Goal: Communication & Community: Answer question/provide support

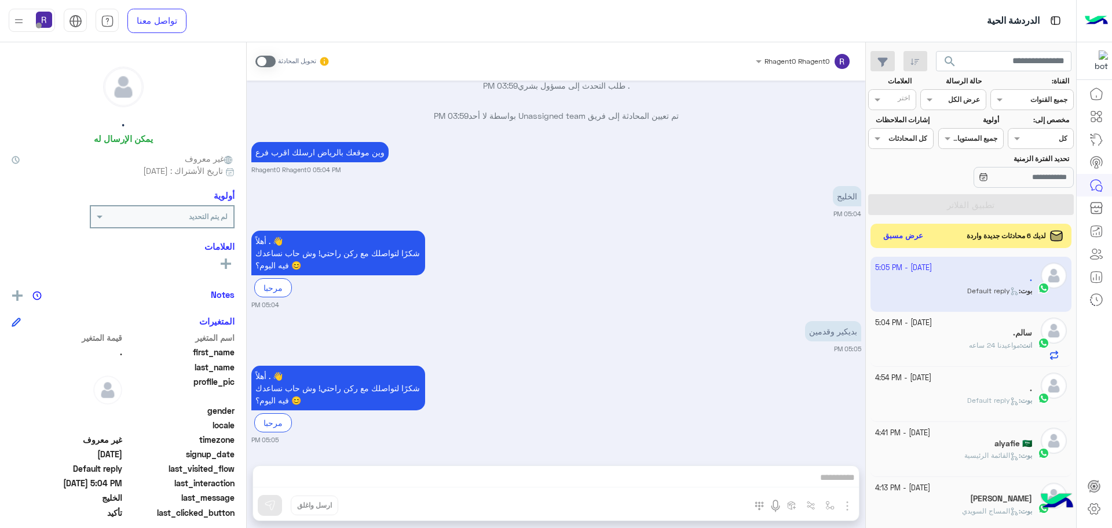
scroll to position [437, 0]
click at [894, 240] on button "عرض مسبق" at bounding box center [903, 236] width 49 height 16
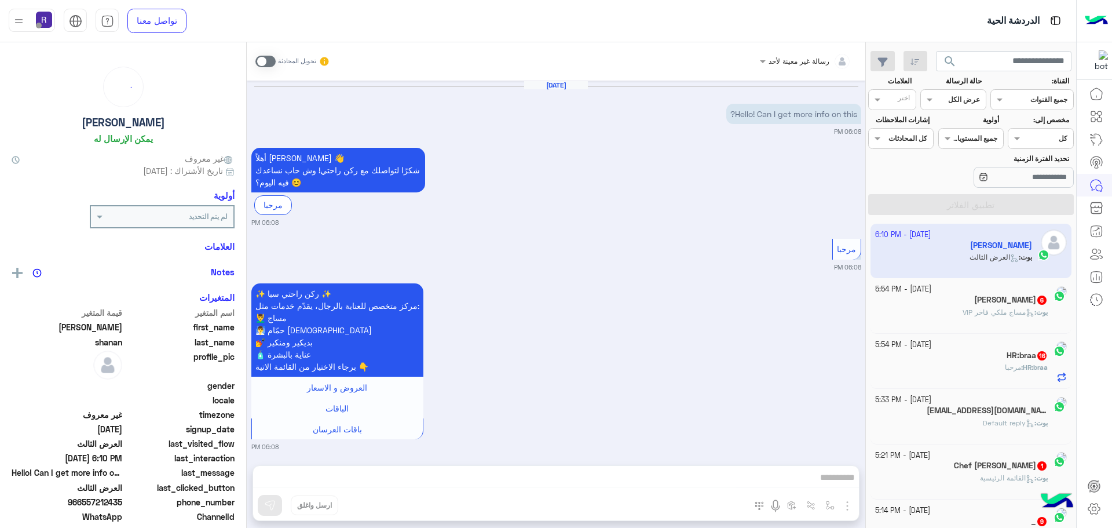
scroll to position [1875, 0]
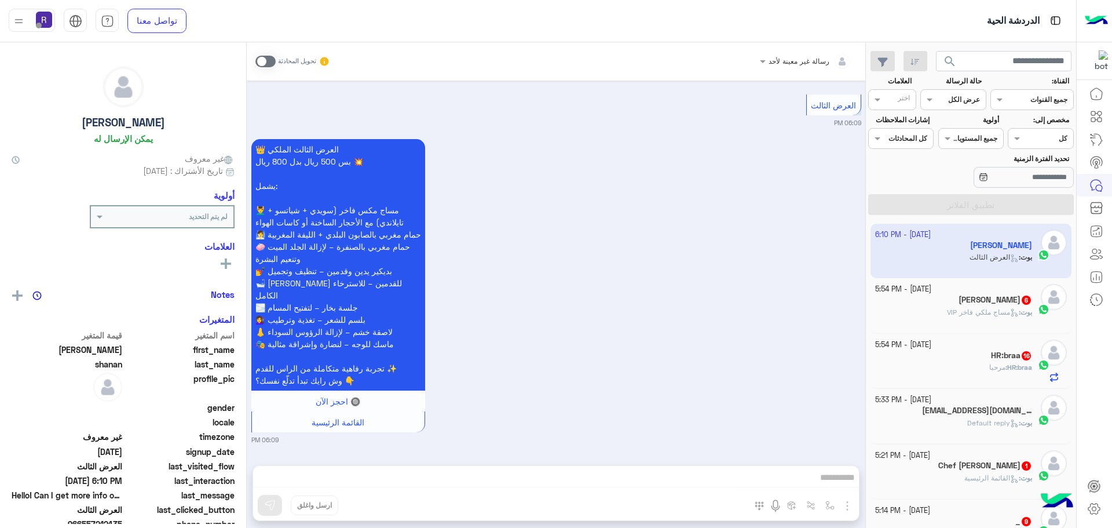
click at [989, 300] on h5 "Abu Daham 6" at bounding box center [996, 300] width 74 height 10
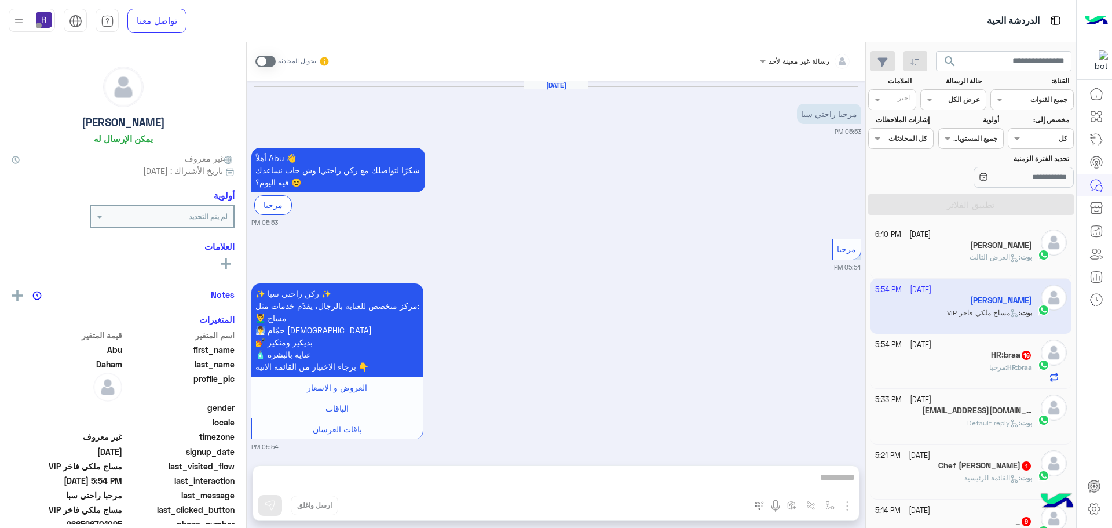
scroll to position [972, 0]
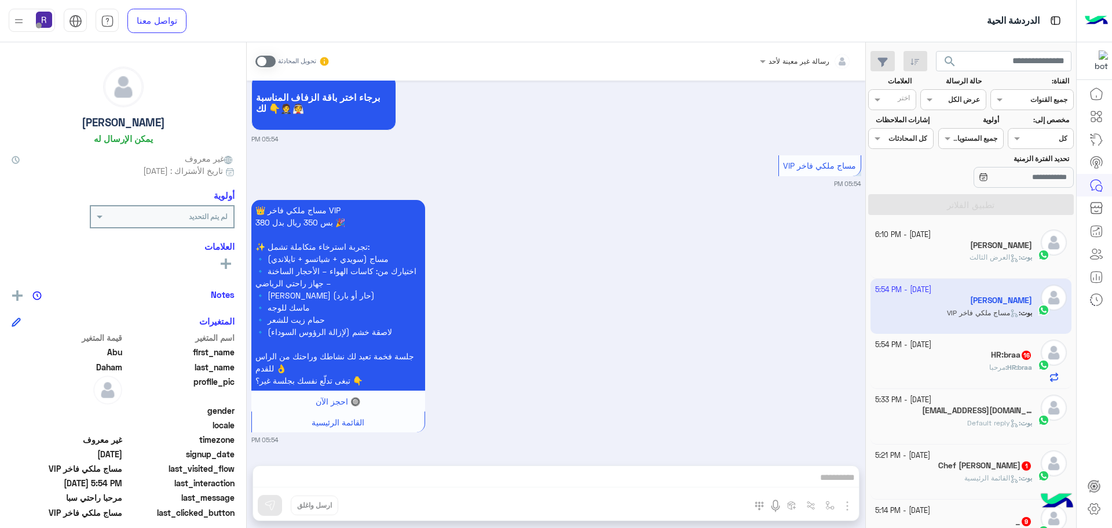
click at [970, 365] on div "HR:braa : مرحبا" at bounding box center [954, 372] width 158 height 20
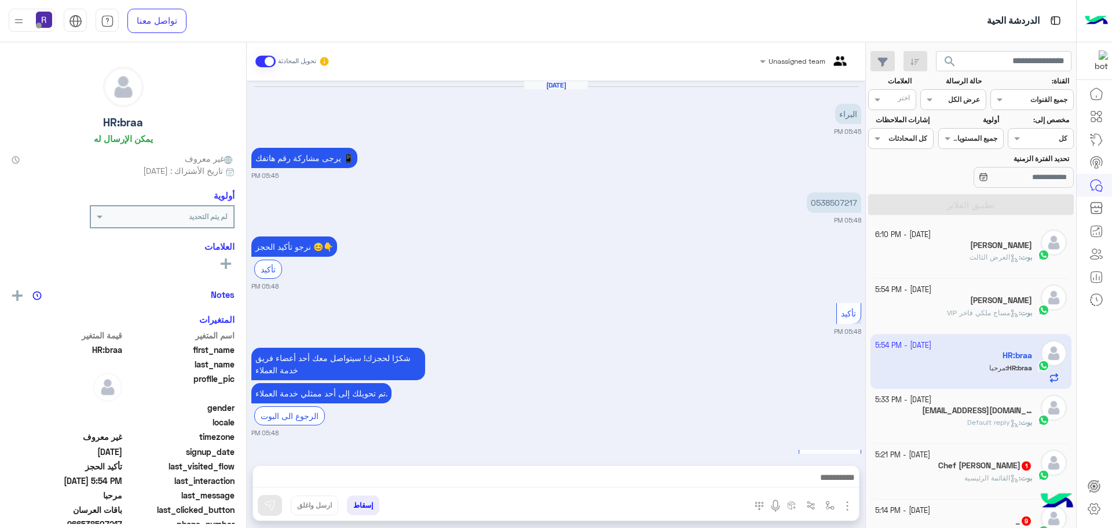
scroll to position [721, 0]
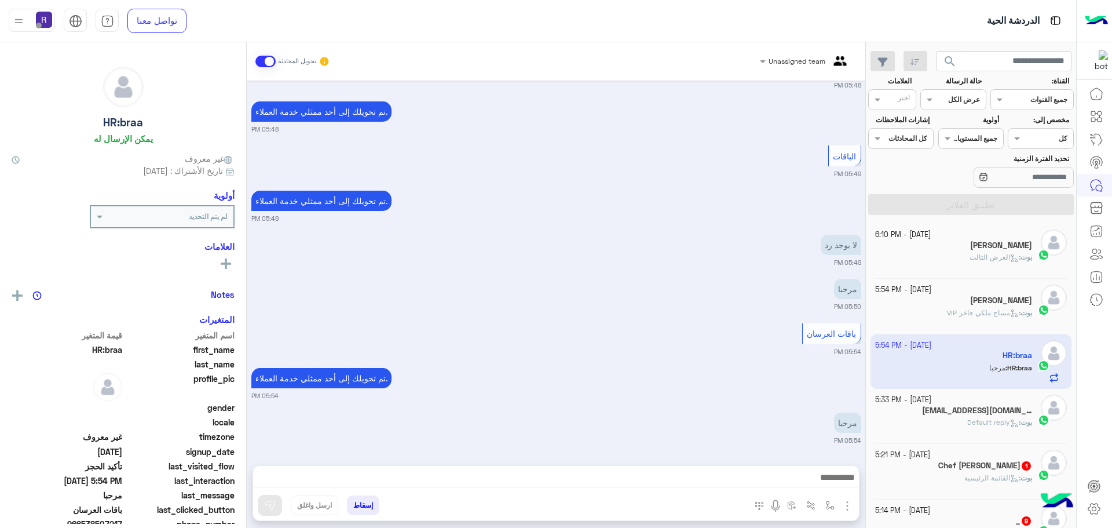
click at [972, 402] on div "[DATE] - 5:33 PM" at bounding box center [954, 400] width 158 height 11
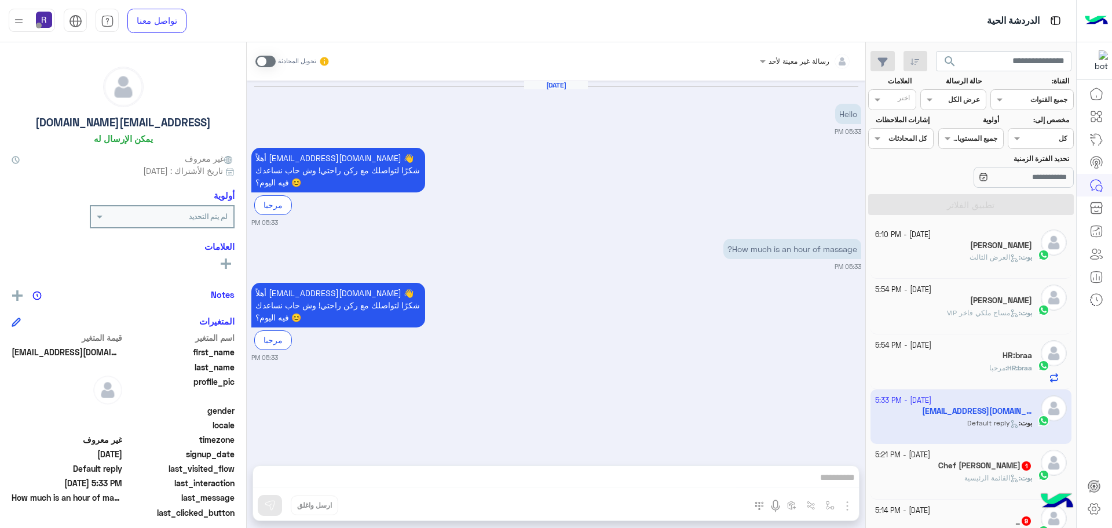
click at [972, 354] on div "HR:braa" at bounding box center [954, 356] width 158 height 12
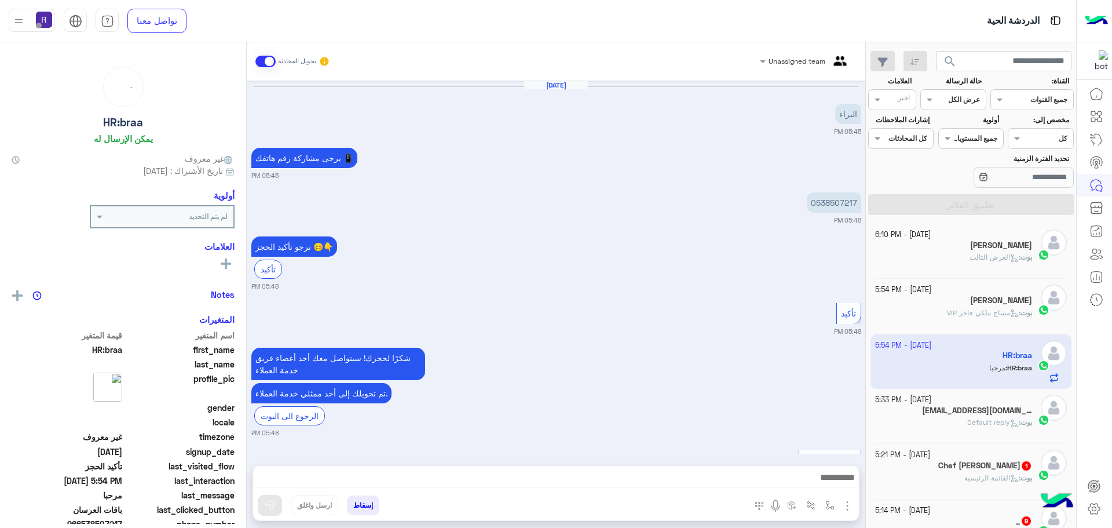
scroll to position [721, 0]
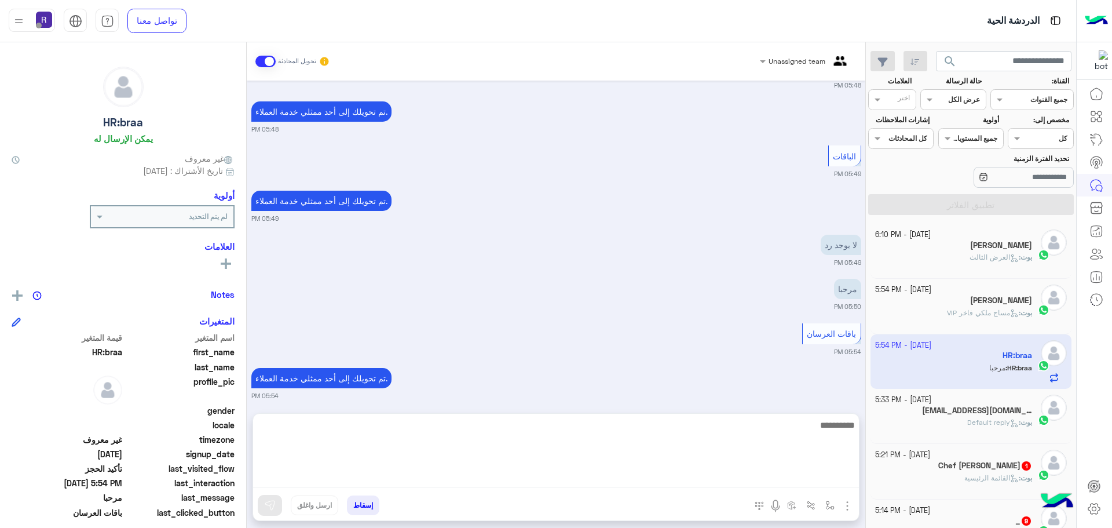
click at [760, 476] on textarea at bounding box center [556, 453] width 606 height 70
type textarea "**********"
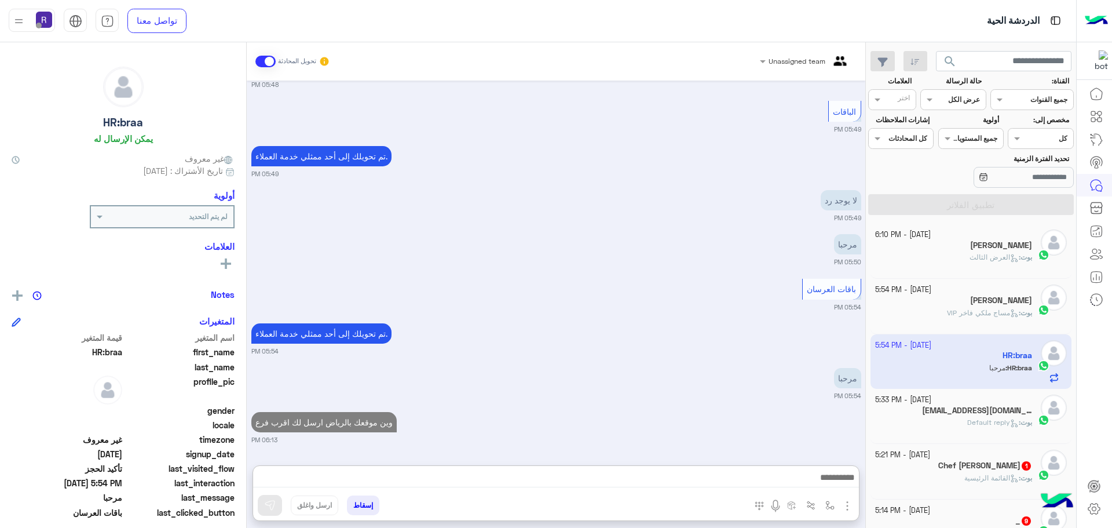
click at [978, 464] on h5 "Chef [PERSON_NAME] 1" at bounding box center [985, 466] width 94 height 10
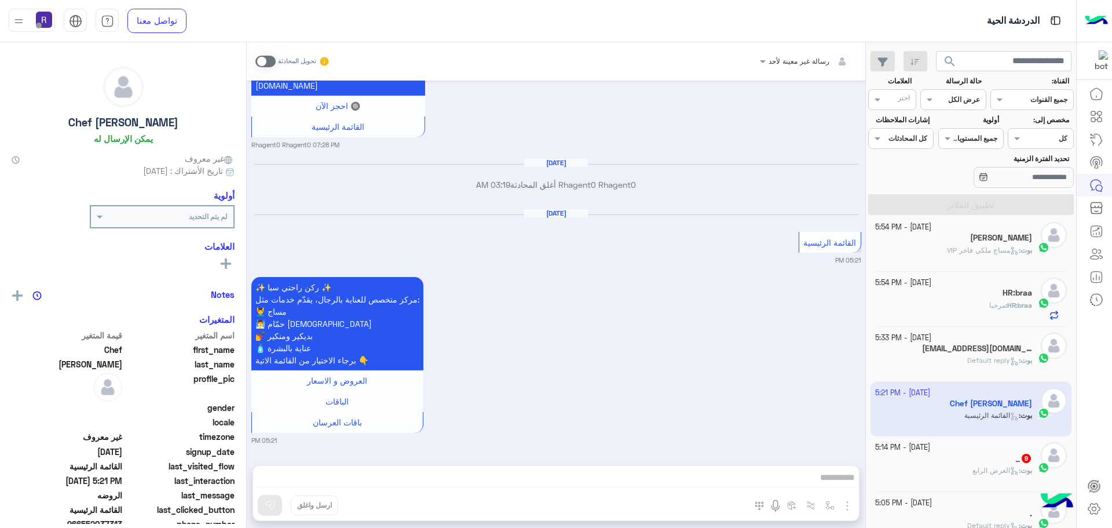
scroll to position [174, 0]
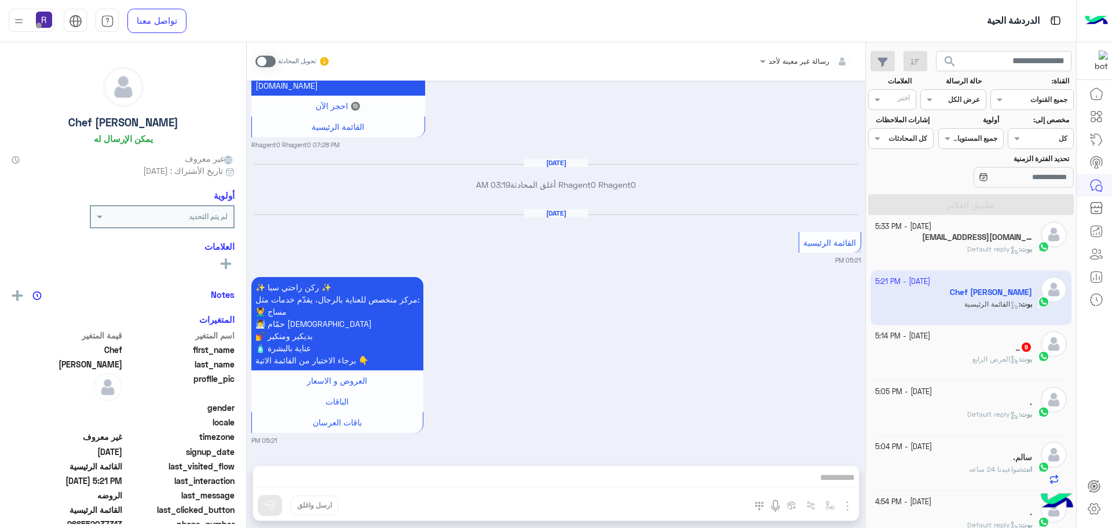
click at [1010, 361] on icon at bounding box center [1014, 359] width 9 height 9
